Goal: Navigation & Orientation: Find specific page/section

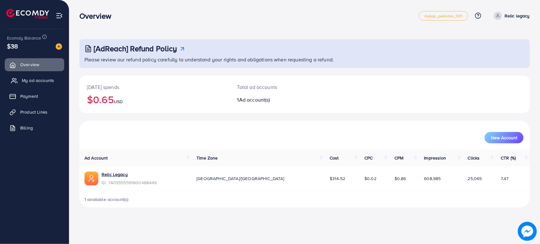
click at [43, 80] on span "My ad accounts" at bounding box center [38, 80] width 32 height 6
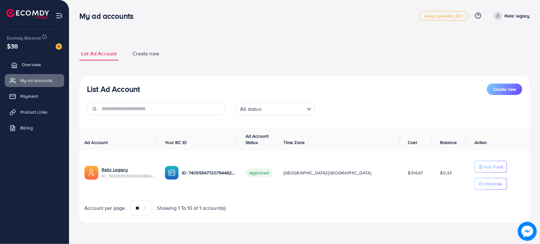
click at [31, 62] on span "Overview" at bounding box center [31, 64] width 19 height 6
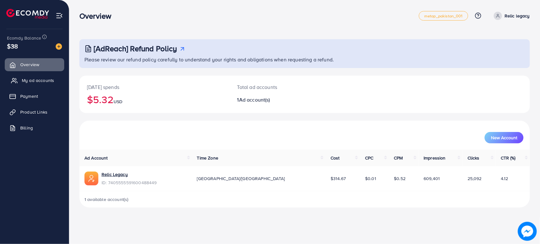
click at [41, 82] on span "My ad accounts" at bounding box center [38, 80] width 32 height 6
